Goal: Navigation & Orientation: Find specific page/section

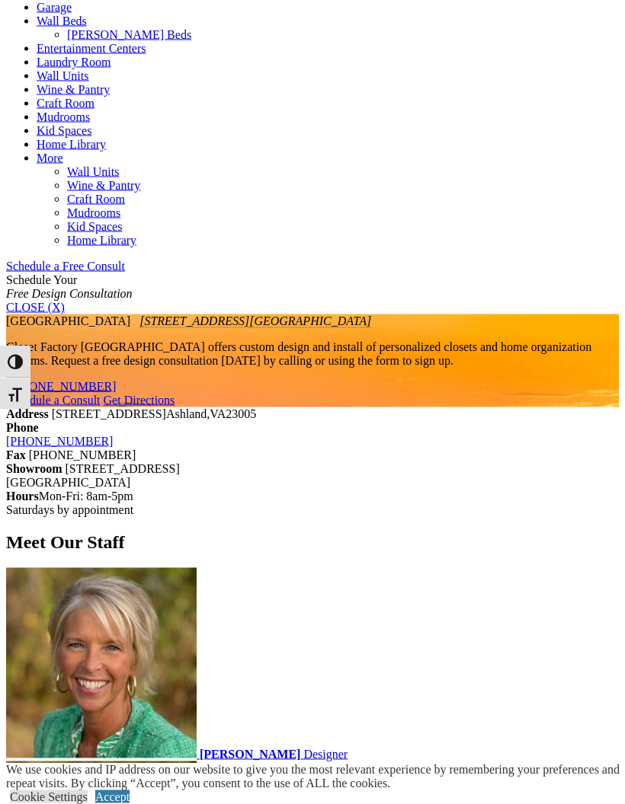
scroll to position [714, 0]
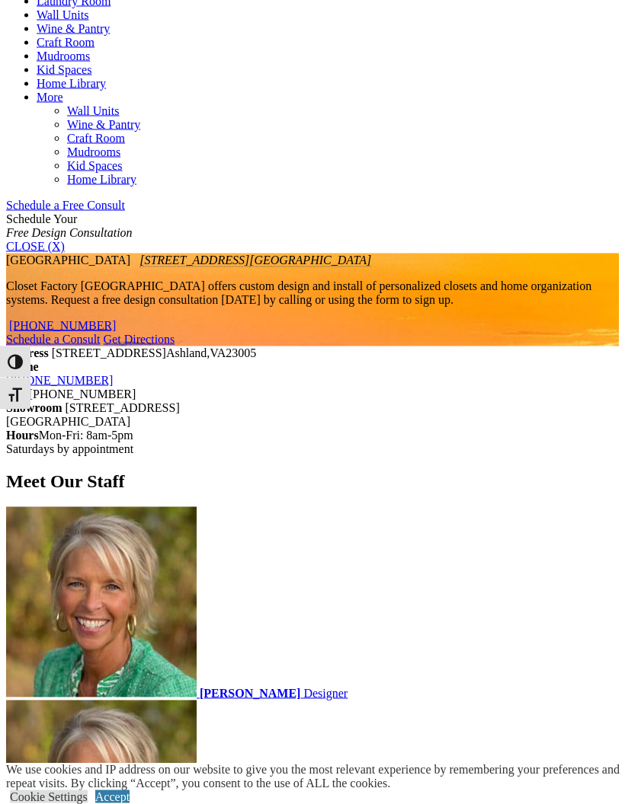
scroll to position [776, 0]
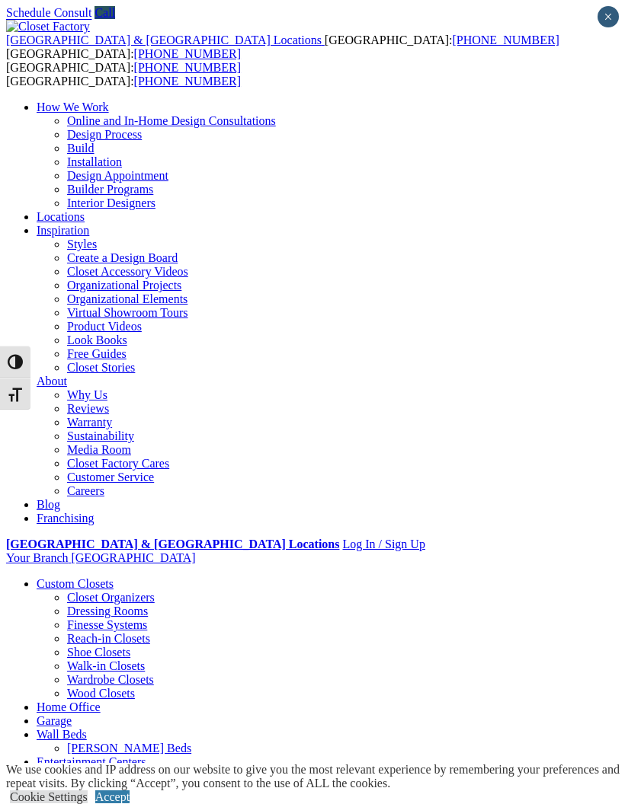
click at [0, 0] on div at bounding box center [0, 0] width 0 height 0
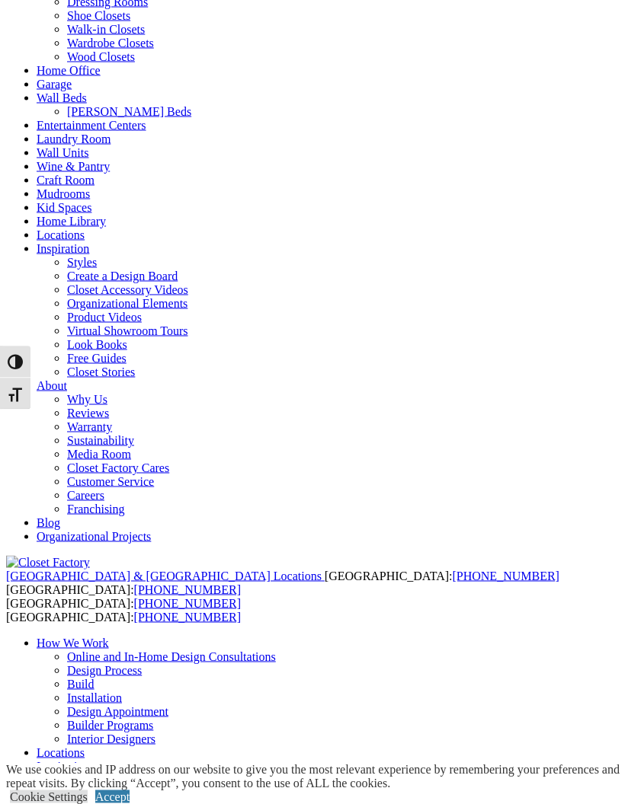
scroll to position [218, 0]
click at [129, 804] on link "Accept" at bounding box center [112, 797] width 34 height 13
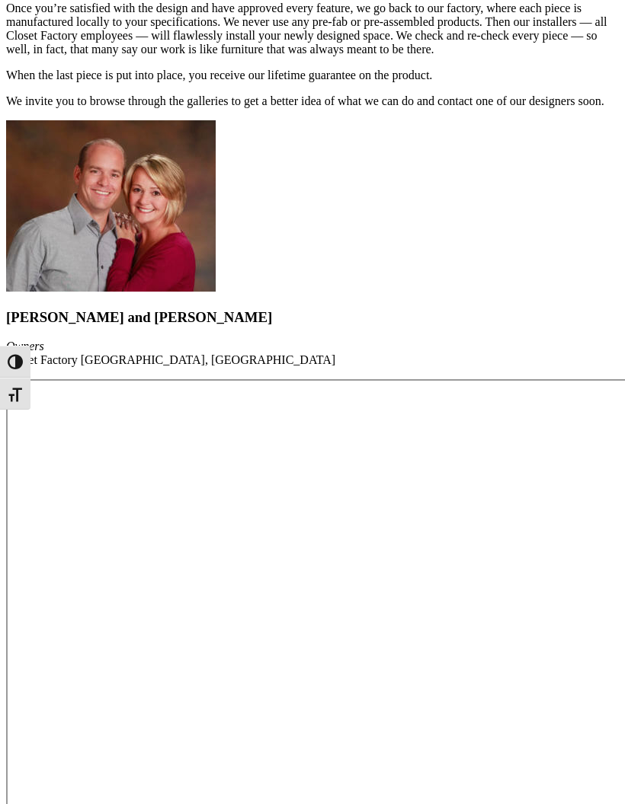
scroll to position [5432, 0]
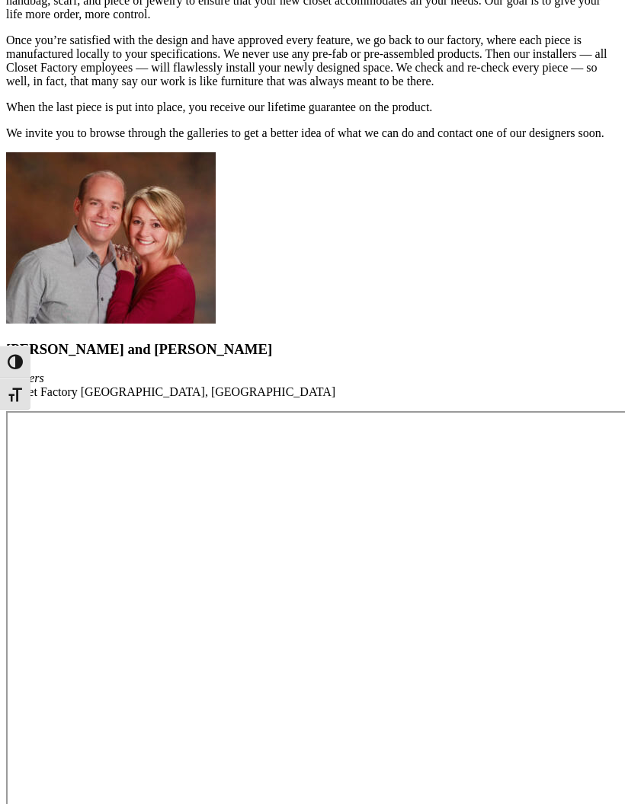
scroll to position [5398, 0]
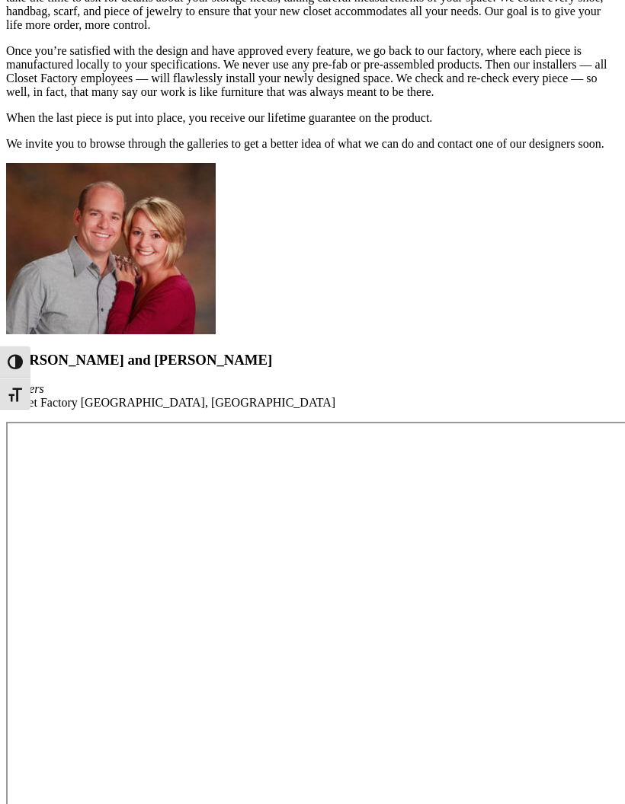
click at [0, 0] on span at bounding box center [0, 0] width 0 height 0
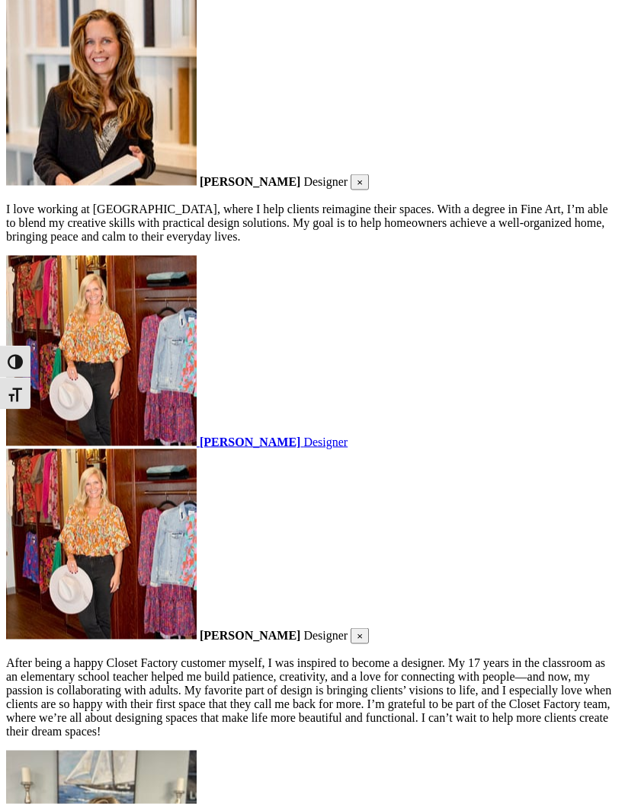
scroll to position [1964, 0]
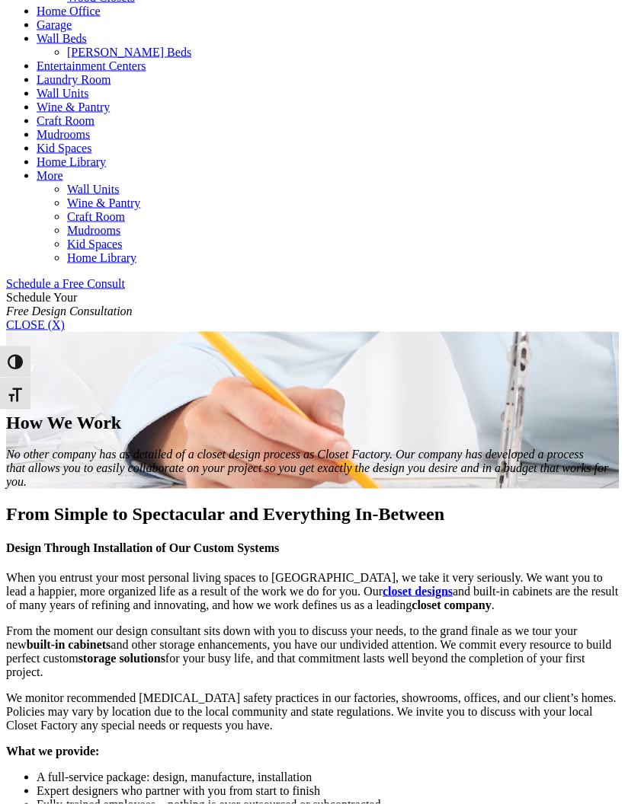
scroll to position [663, 0]
